Goal: Task Accomplishment & Management: Manage account settings

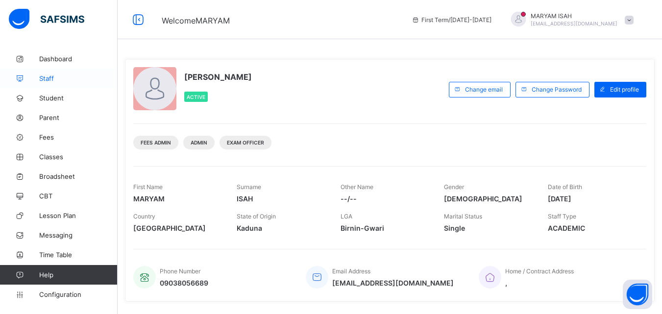
click at [53, 83] on link "Staff" at bounding box center [59, 79] width 118 height 20
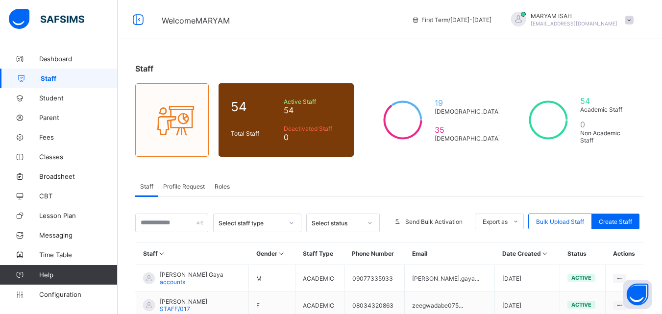
click at [170, 184] on span "Profile Request" at bounding box center [184, 186] width 42 height 7
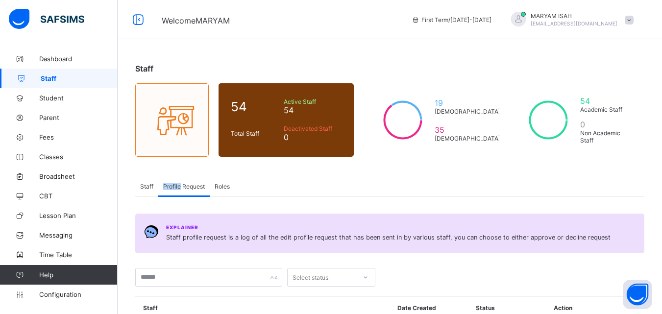
click at [170, 184] on span "Profile Request" at bounding box center [184, 186] width 42 height 7
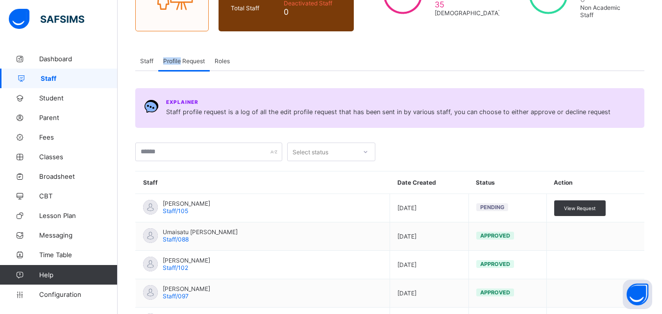
scroll to position [140, 0]
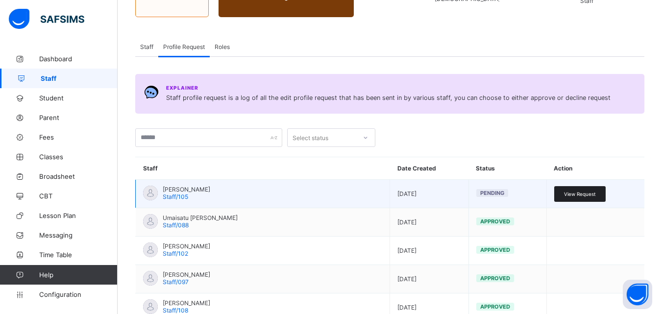
click at [585, 195] on span "View Request" at bounding box center [580, 194] width 32 height 6
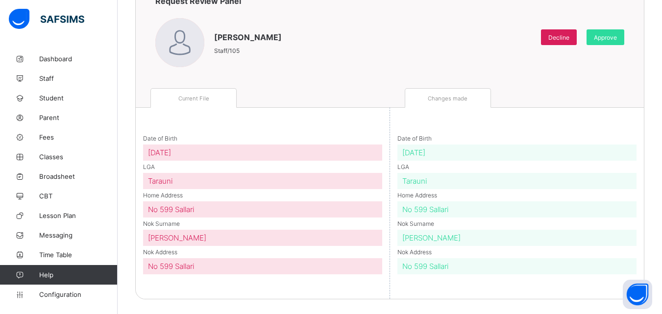
scroll to position [105, 0]
click at [620, 44] on div "Approve" at bounding box center [605, 37] width 38 height 16
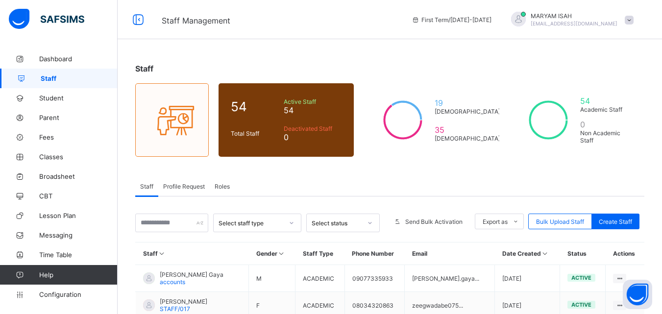
click at [174, 189] on span "Profile Request" at bounding box center [184, 186] width 42 height 7
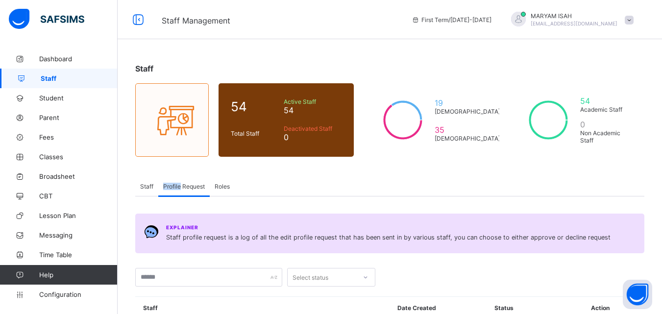
click at [174, 189] on span "Profile Request" at bounding box center [184, 186] width 42 height 7
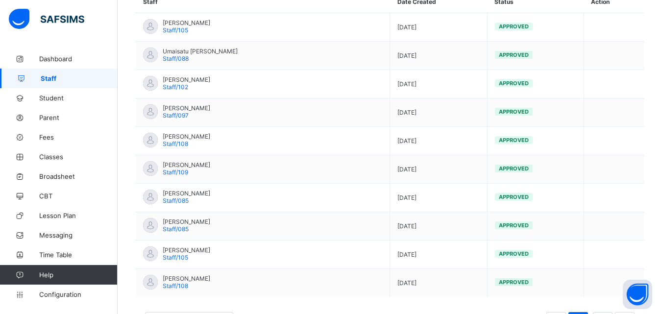
scroll to position [312, 0]
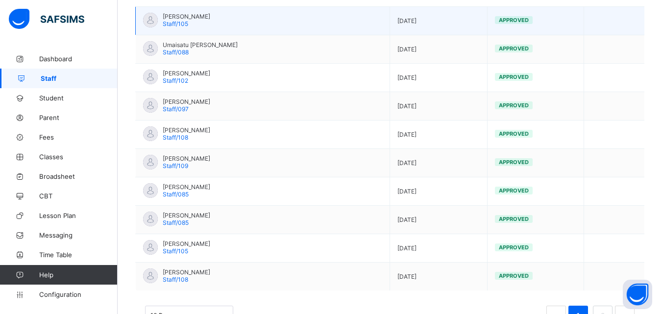
drag, startPoint x: 186, startPoint y: 22, endPoint x: 176, endPoint y: 15, distance: 12.0
click at [176, 15] on span "[PERSON_NAME]" at bounding box center [187, 16] width 48 height 7
click at [307, 18] on td "[PERSON_NAME] Staff/105" at bounding box center [263, 21] width 254 height 28
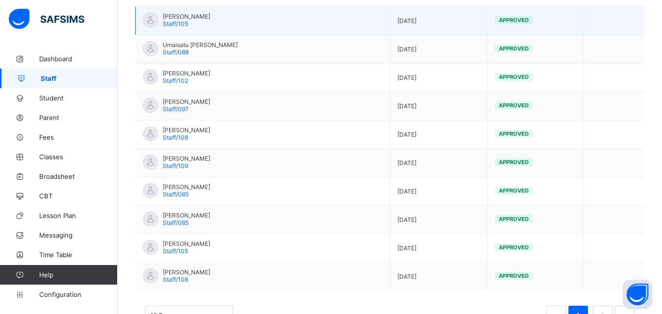
click at [307, 18] on td "[PERSON_NAME] Staff/105" at bounding box center [263, 21] width 254 height 28
click at [350, 12] on td "[PERSON_NAME] Staff/105" at bounding box center [263, 21] width 254 height 28
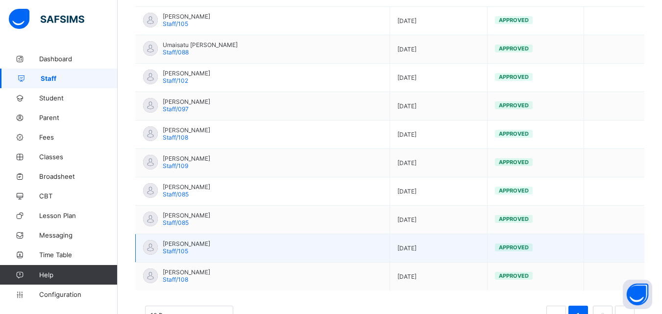
scroll to position [0, 0]
